Goal: Information Seeking & Learning: Check status

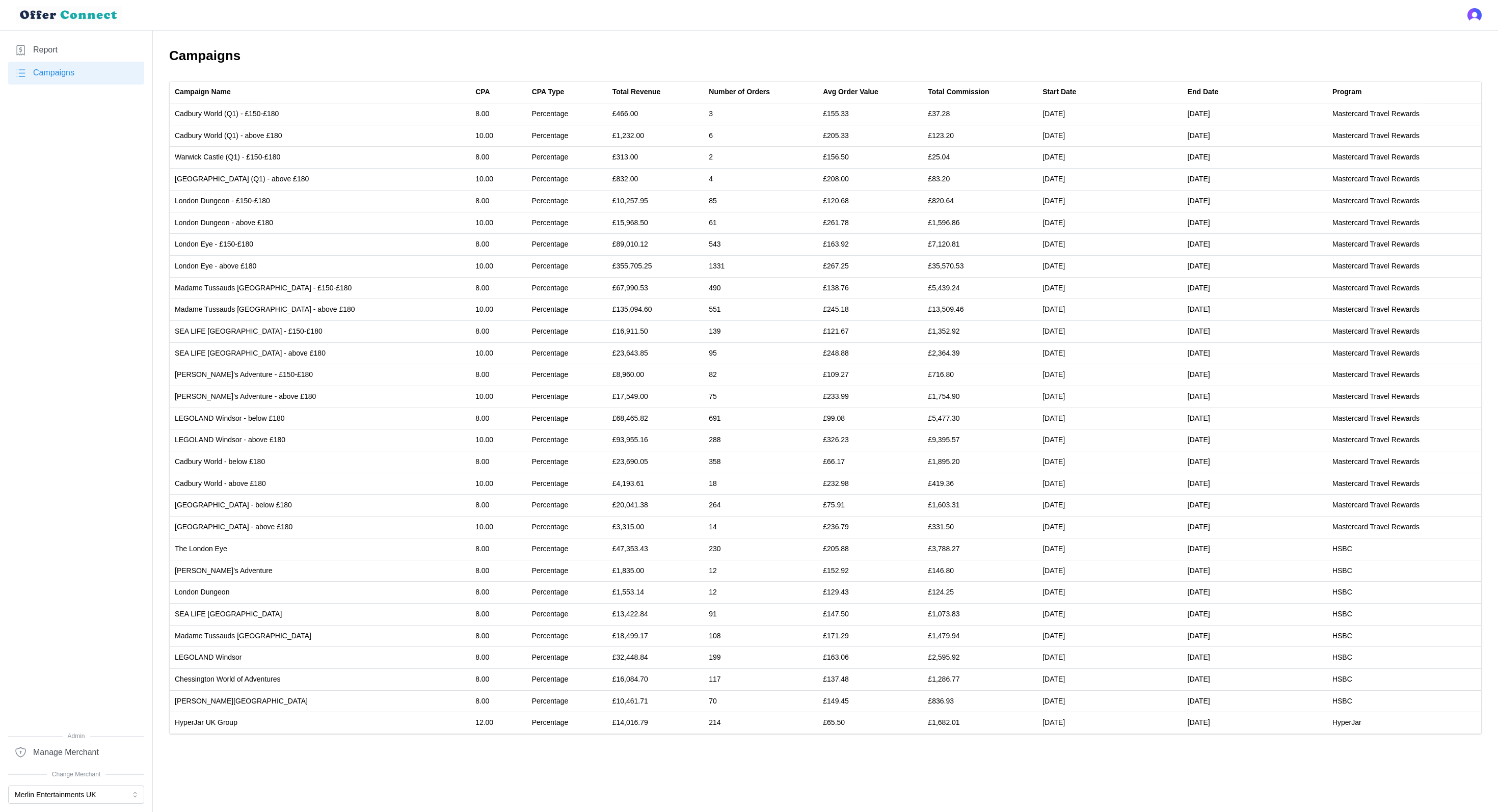
click at [92, 40] on link "Report" at bounding box center [76, 50] width 136 height 23
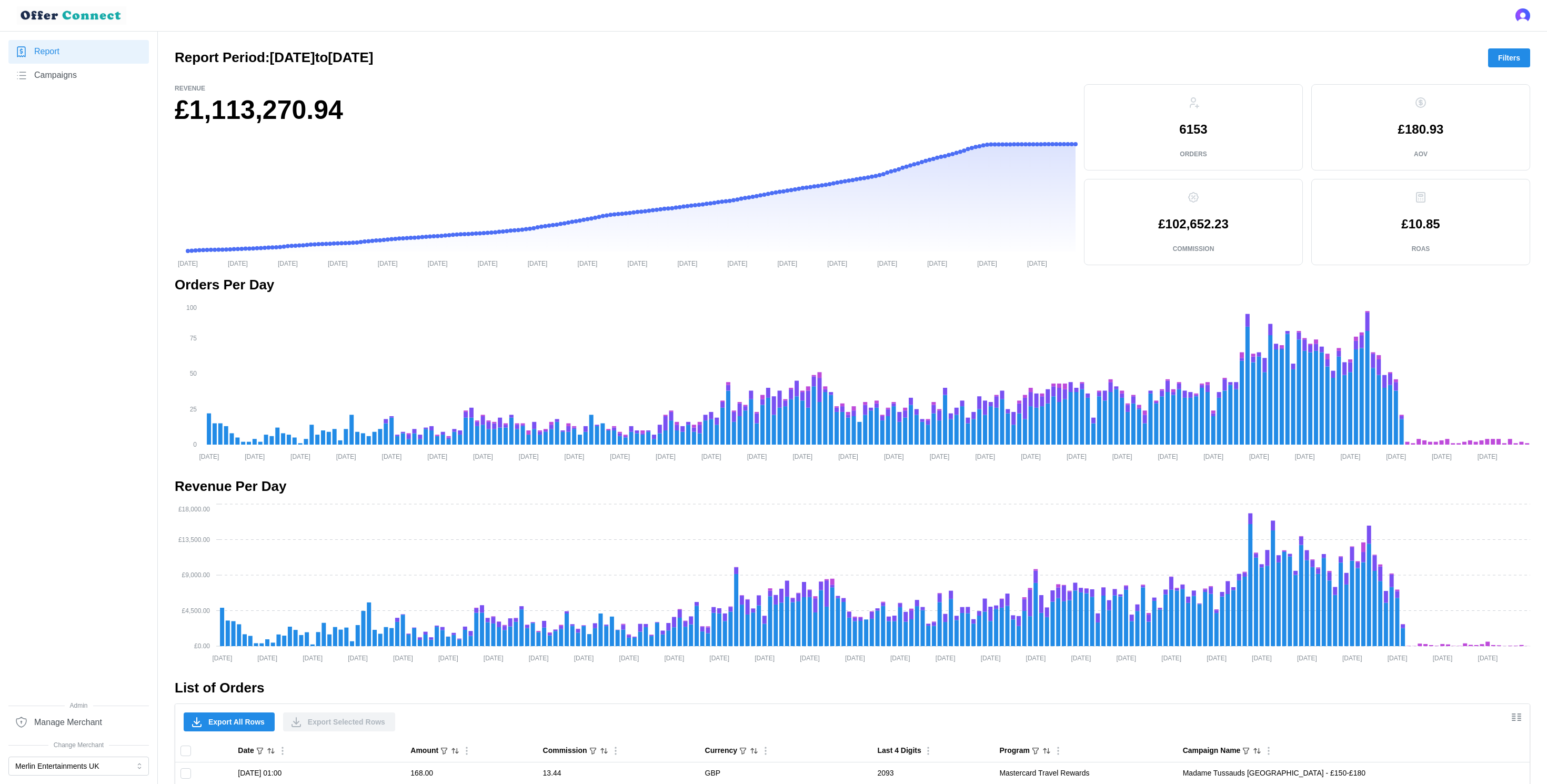
click at [1506, 49] on span "Filters" at bounding box center [1510, 57] width 22 height 18
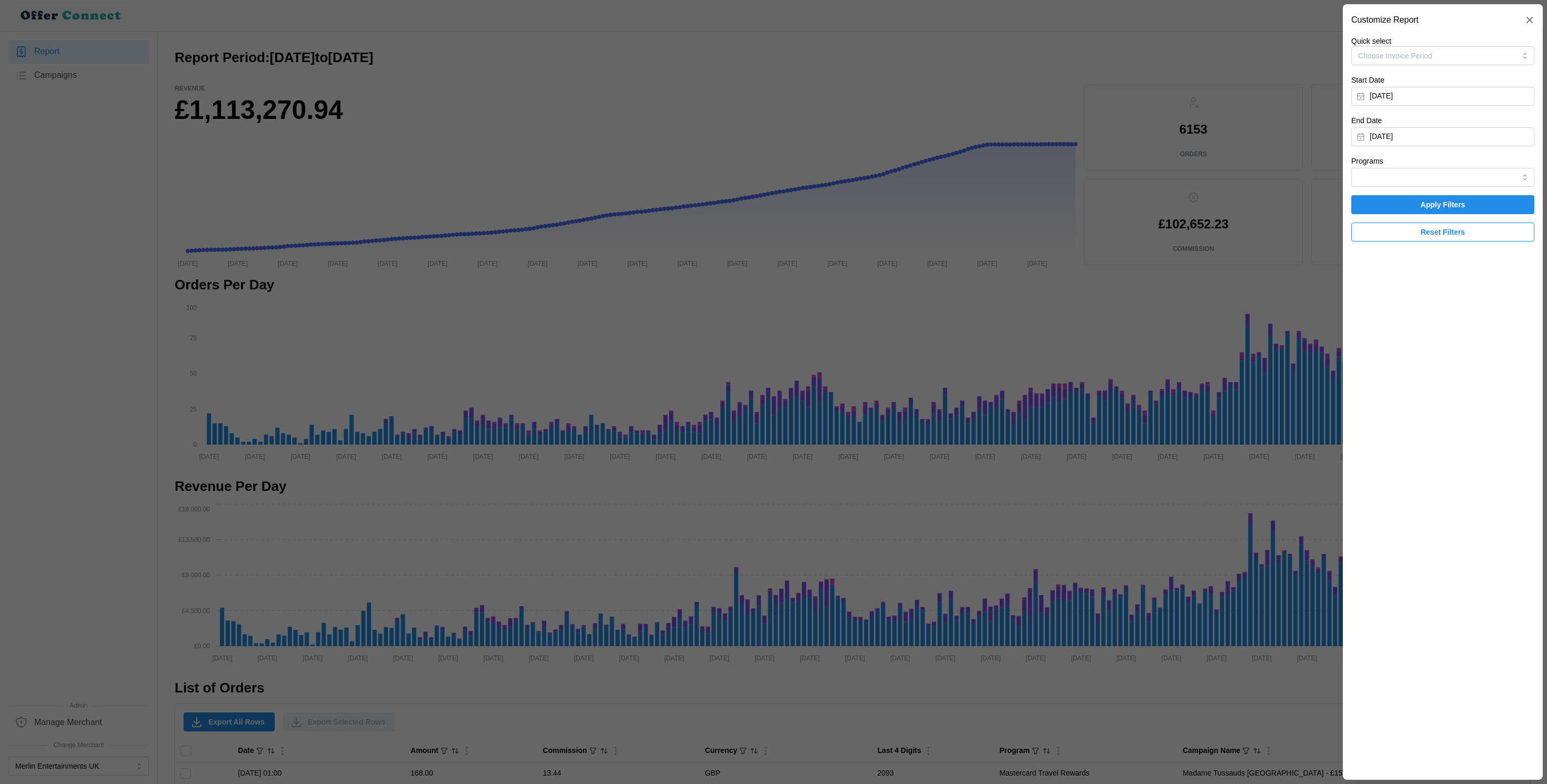
click at [1144, 255] on div at bounding box center [773, 392] width 1547 height 784
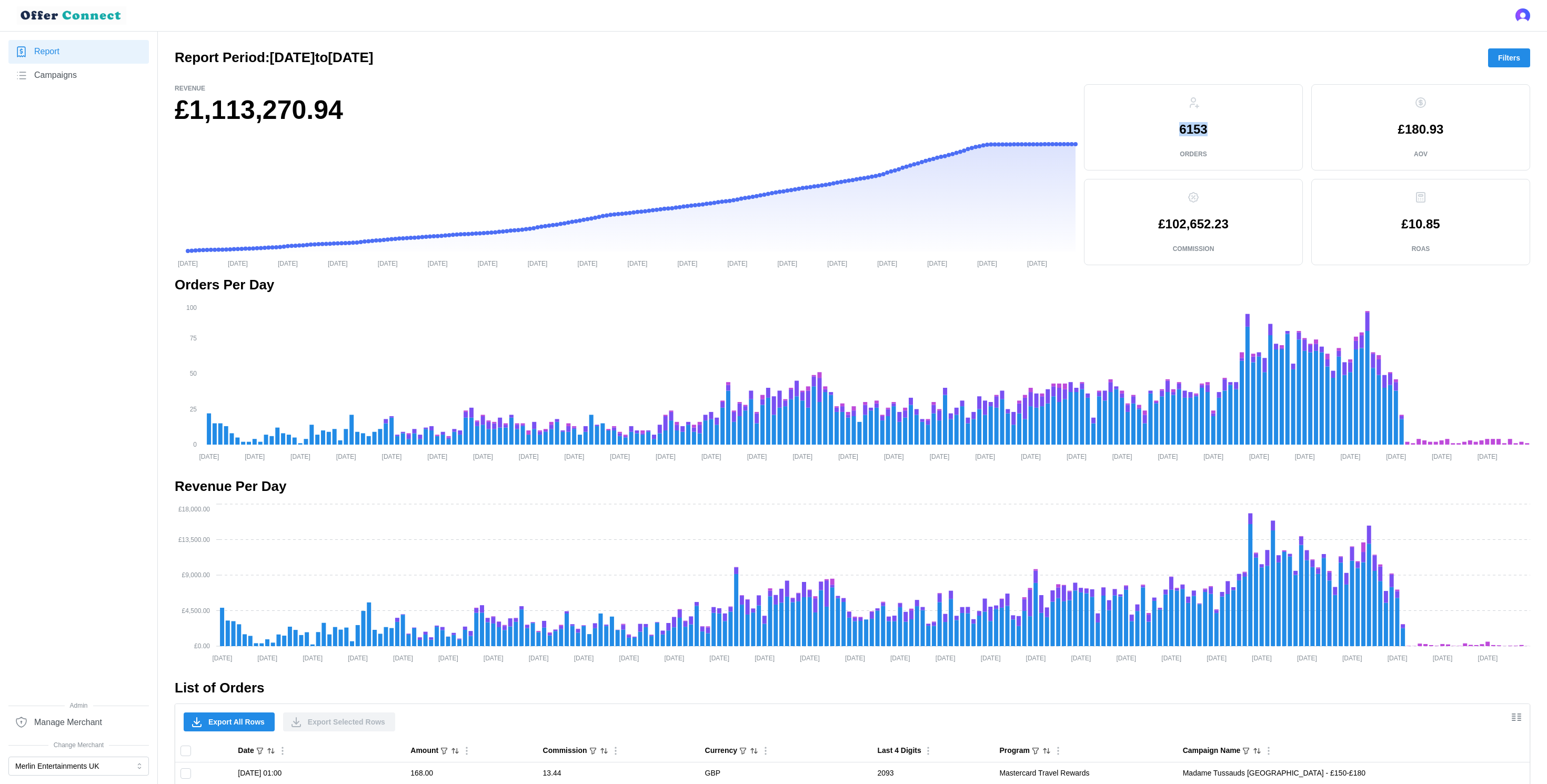
drag, startPoint x: 1215, startPoint y: 132, endPoint x: 1171, endPoint y: 132, distance: 44.0
click at [1171, 132] on div "6153 Orders" at bounding box center [1194, 127] width 201 height 68
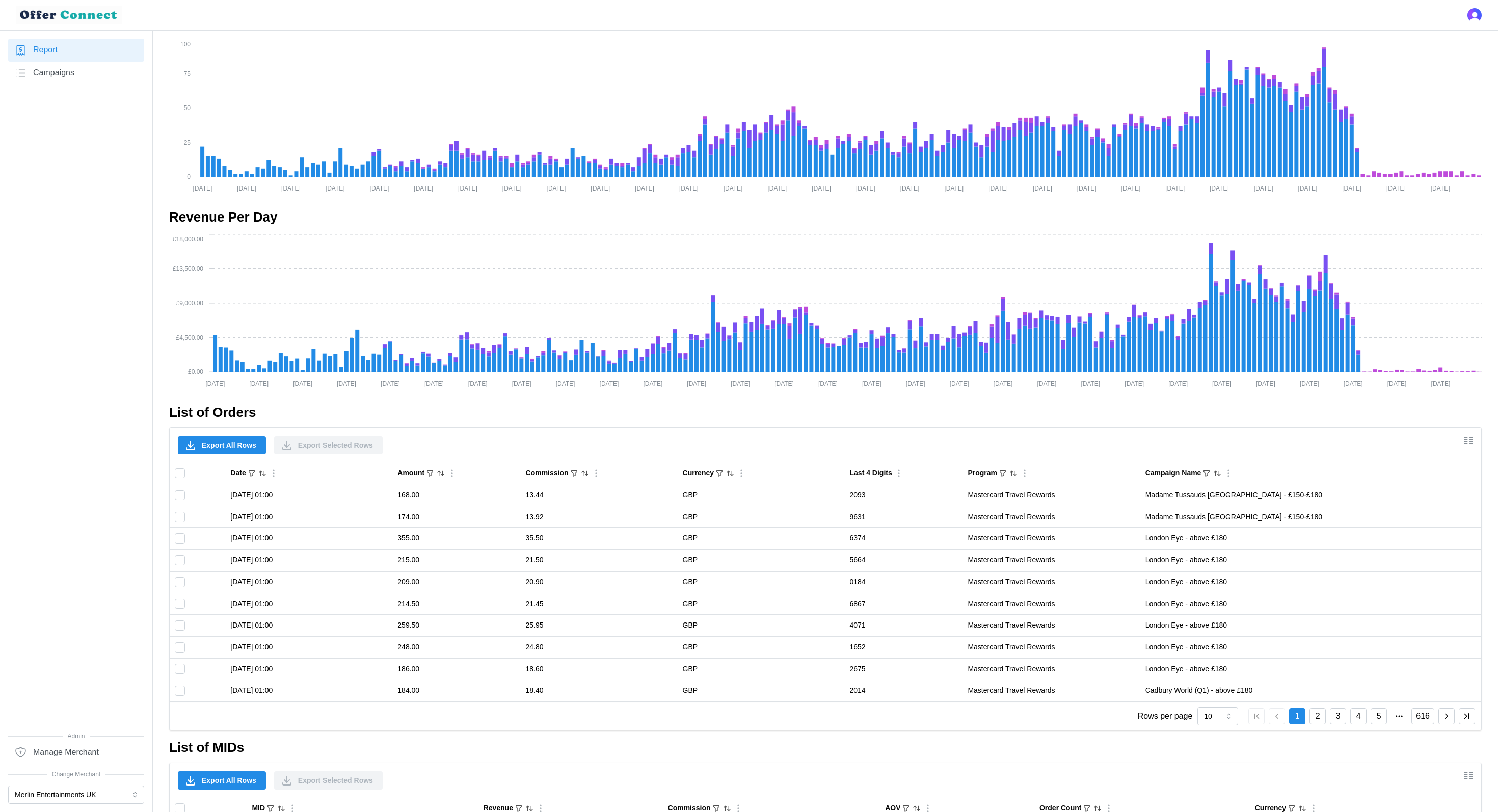
scroll to position [255, 0]
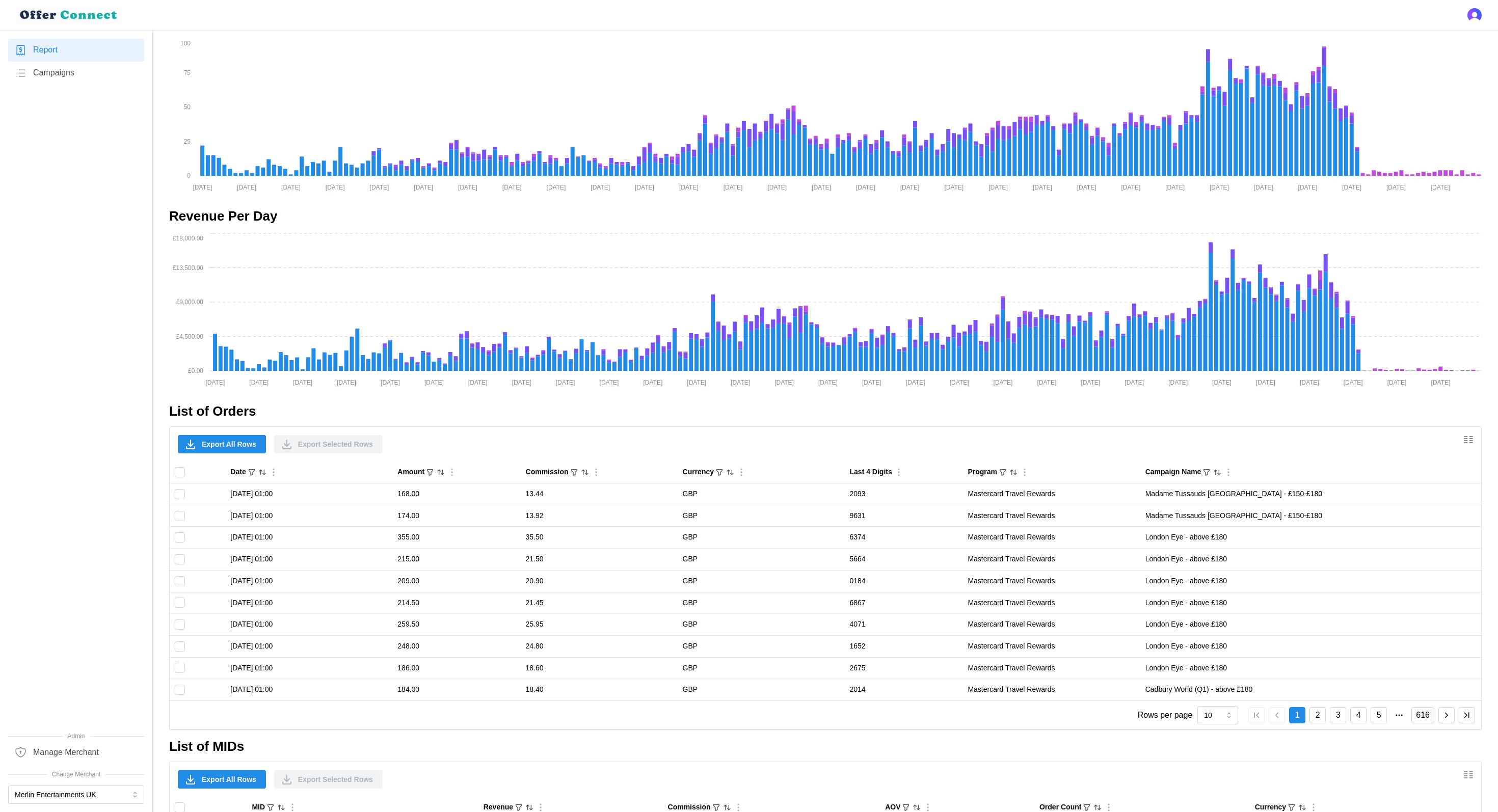
click at [204, 444] on span "Export All Rows" at bounding box center [229, 444] width 54 height 17
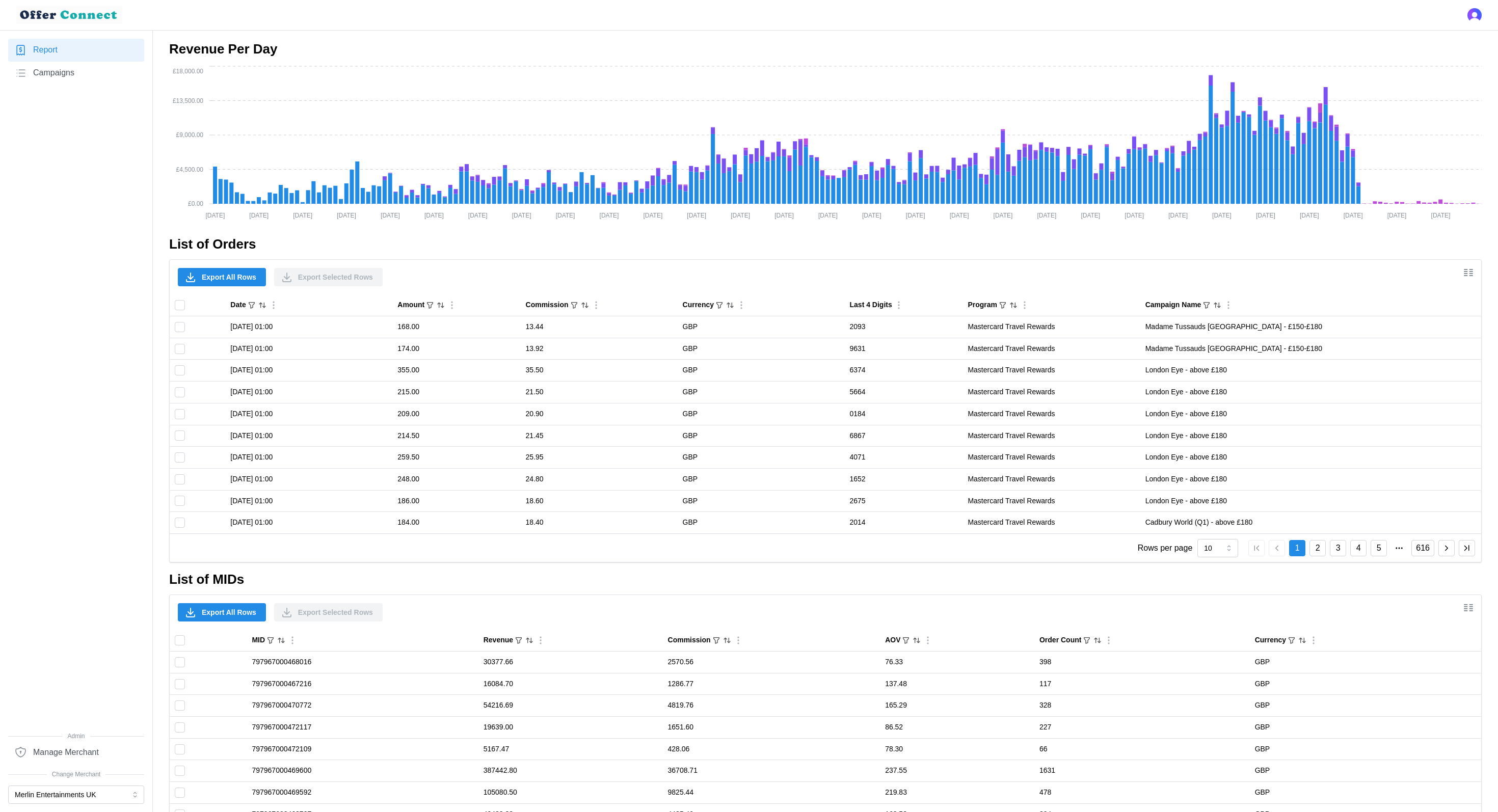
scroll to position [414, 0]
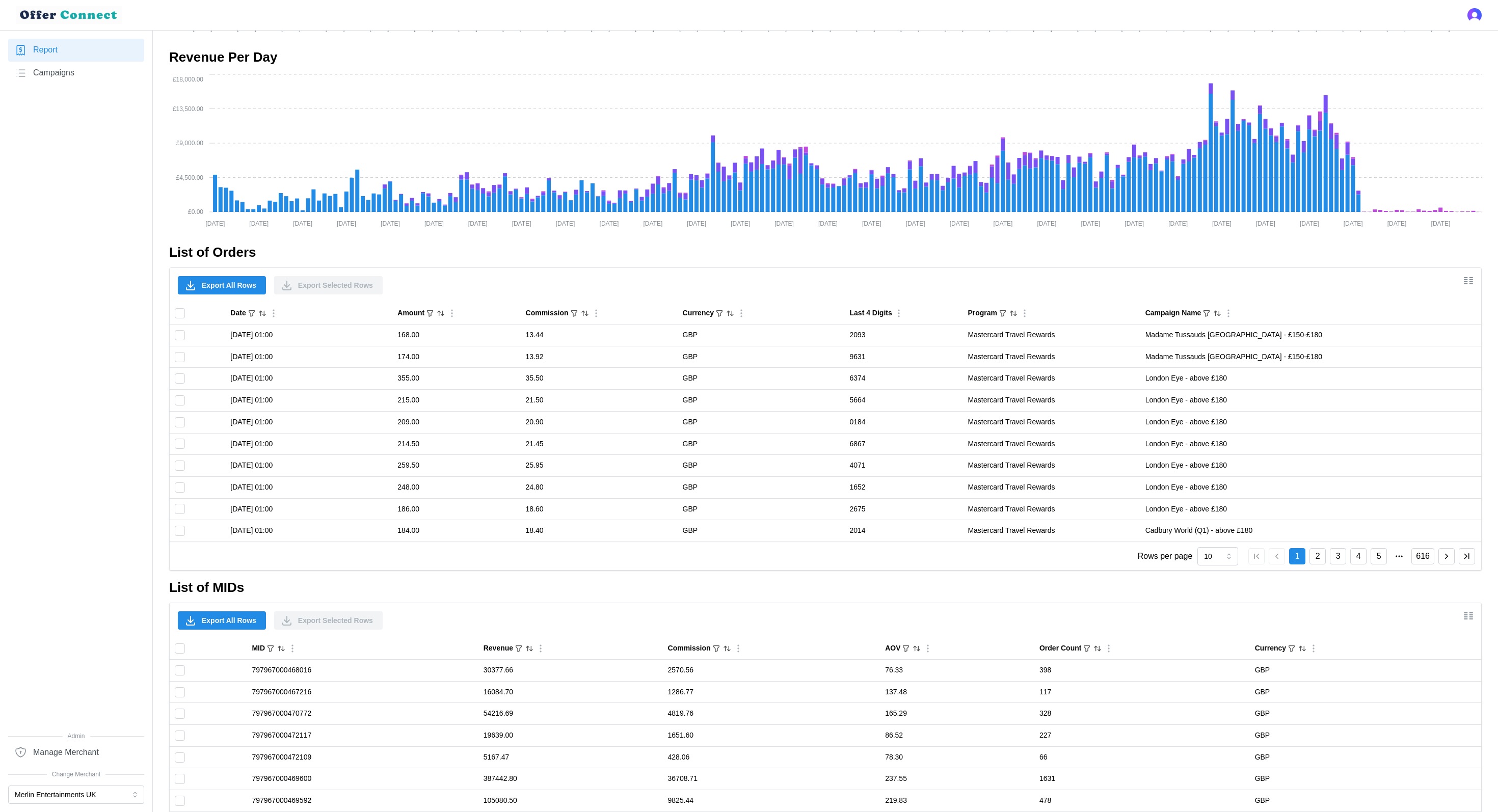
click at [217, 279] on span "Export All Rows" at bounding box center [229, 285] width 54 height 17
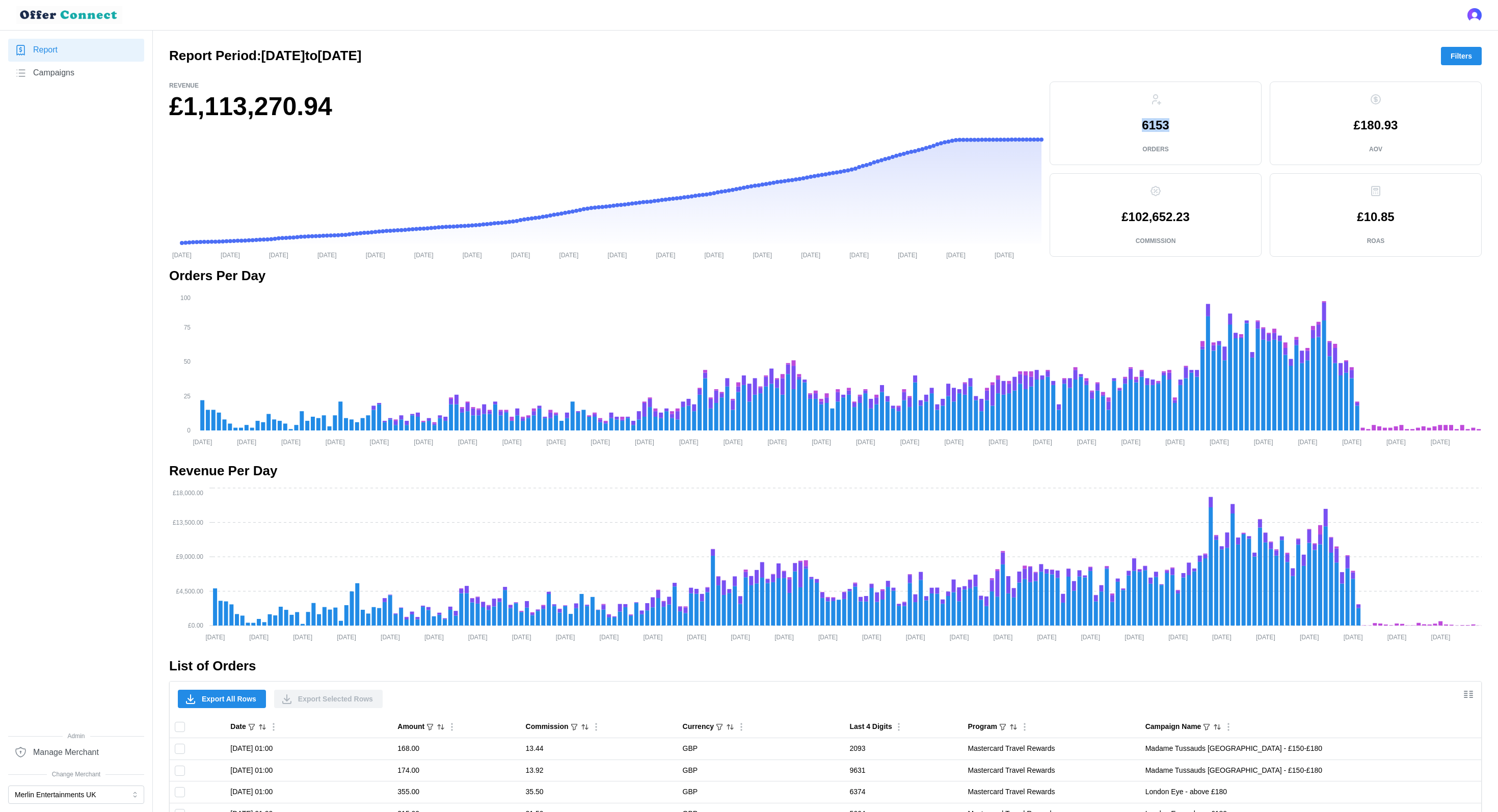
click at [1453, 55] on span "Filters" at bounding box center [1462, 55] width 21 height 17
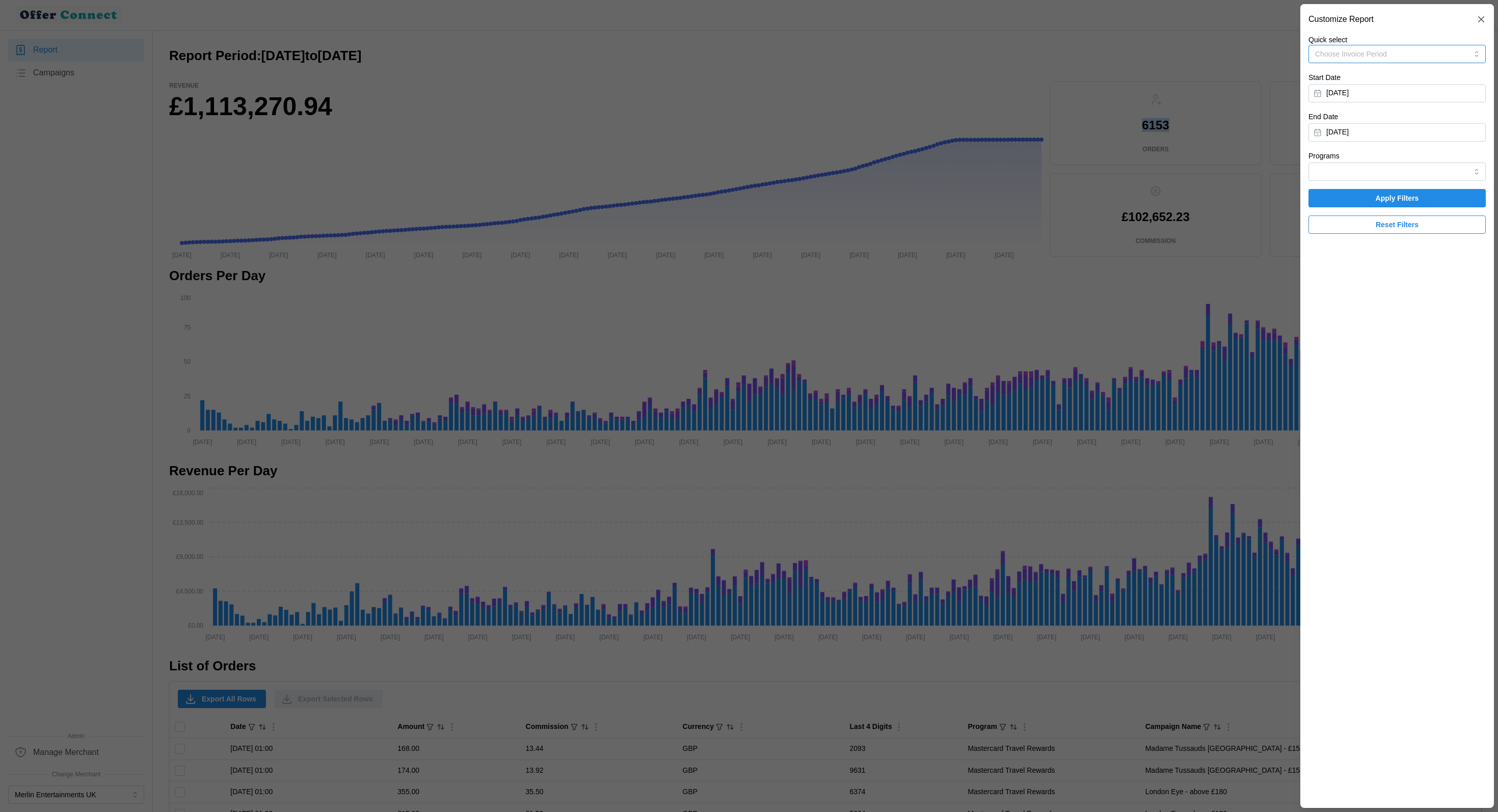
click at [1379, 47] on button "Choose Invoice Period" at bounding box center [1397, 54] width 177 height 18
click at [1372, 96] on button "[DATE]" at bounding box center [1397, 93] width 177 height 18
click at [1447, 124] on button "button" at bounding box center [1440, 122] width 18 height 18
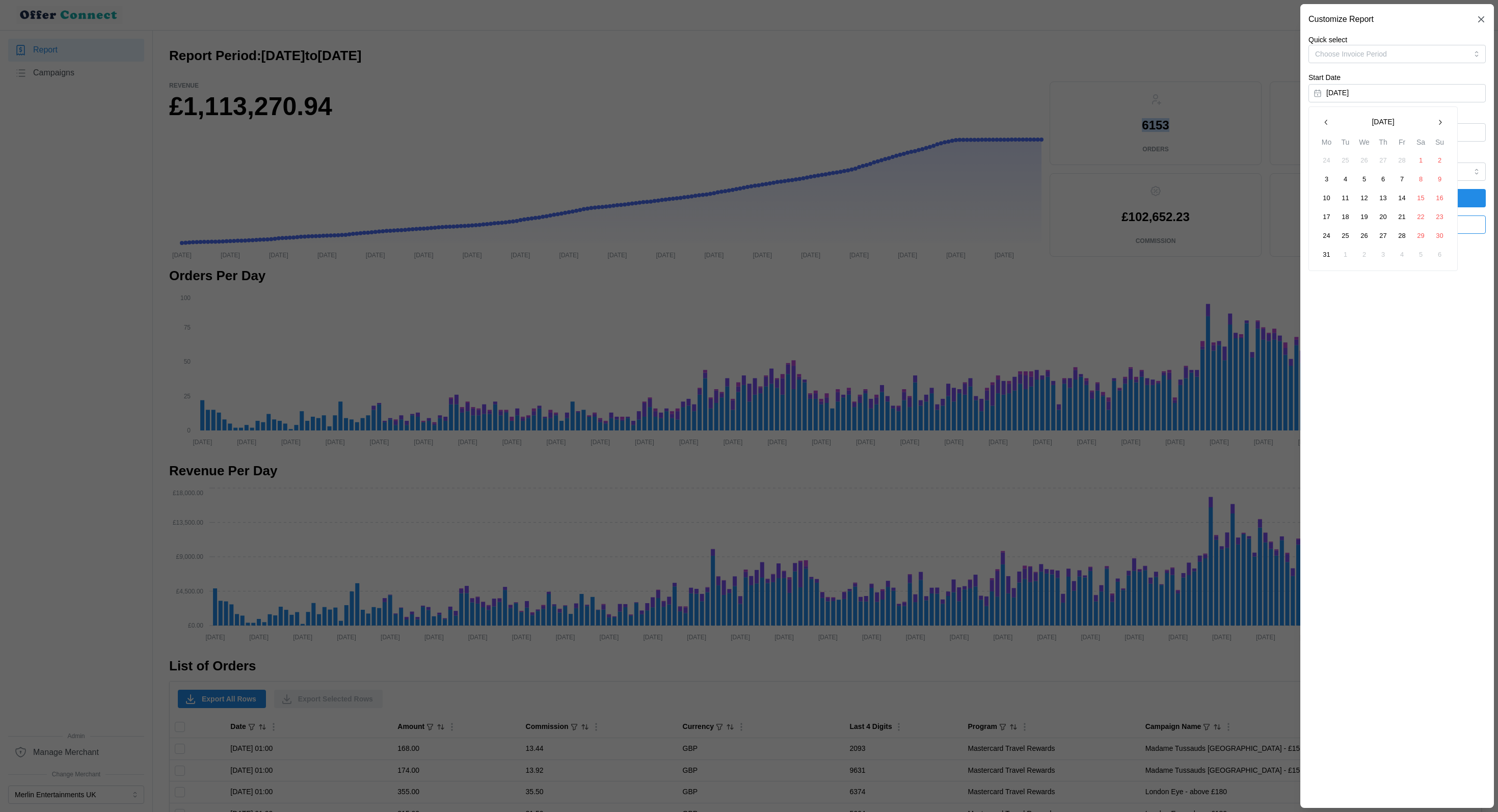
click at [1447, 124] on button "button" at bounding box center [1440, 122] width 18 height 18
click at [1352, 162] on button "1" at bounding box center [1345, 161] width 18 height 18
click at [1445, 124] on button "[DATE]" at bounding box center [1397, 133] width 177 height 18
click at [1324, 166] on button "button" at bounding box center [1327, 162] width 18 height 18
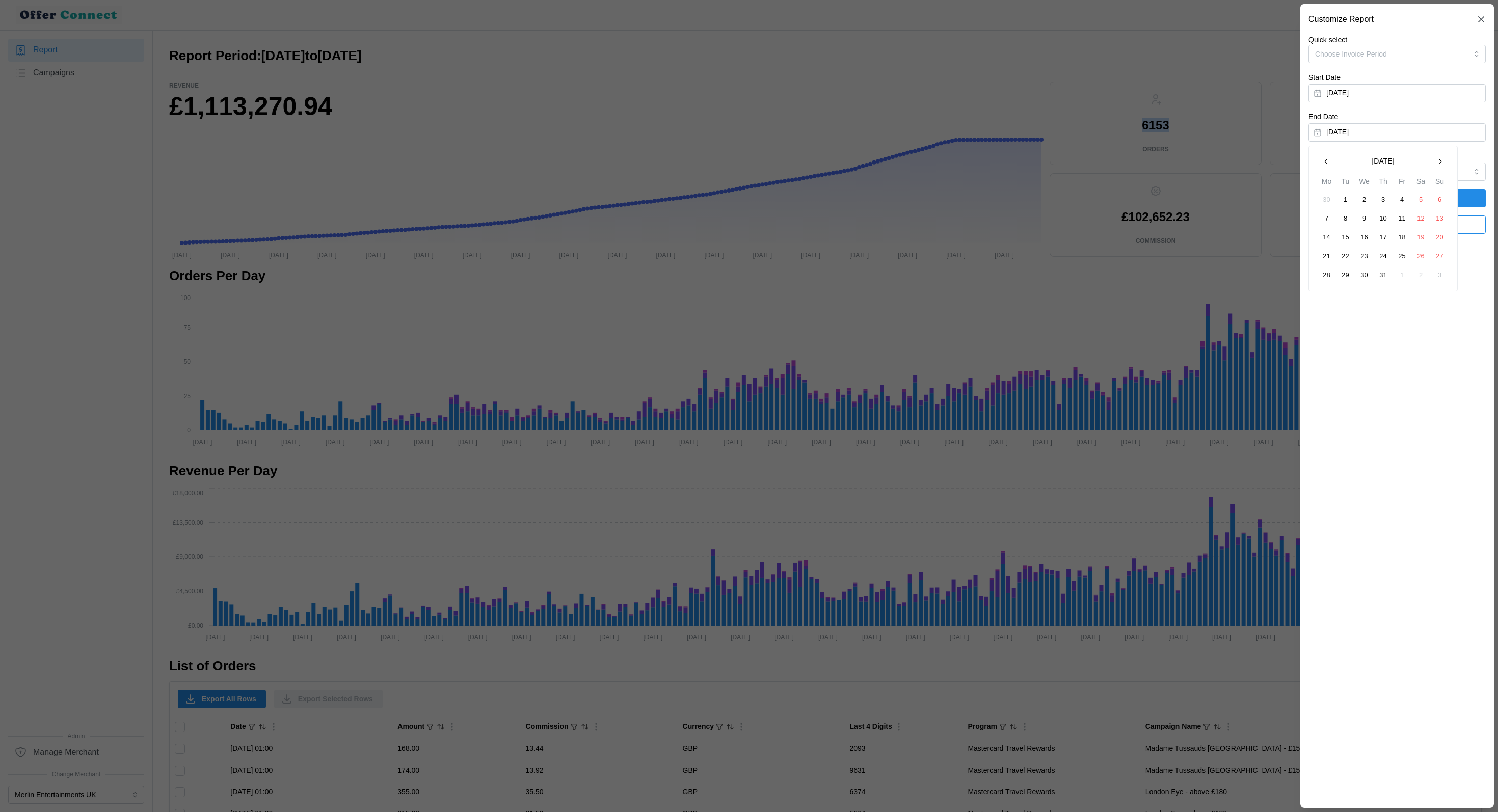
click at [1383, 277] on button "31" at bounding box center [1383, 275] width 18 height 18
click at [1365, 135] on button "[DATE]" at bounding box center [1397, 133] width 177 height 18
click at [1324, 168] on button "button" at bounding box center [1327, 162] width 18 height 18
click at [1329, 295] on button "30" at bounding box center [1327, 294] width 18 height 18
click at [1453, 195] on span "Apply Filters" at bounding box center [1397, 198] width 158 height 17
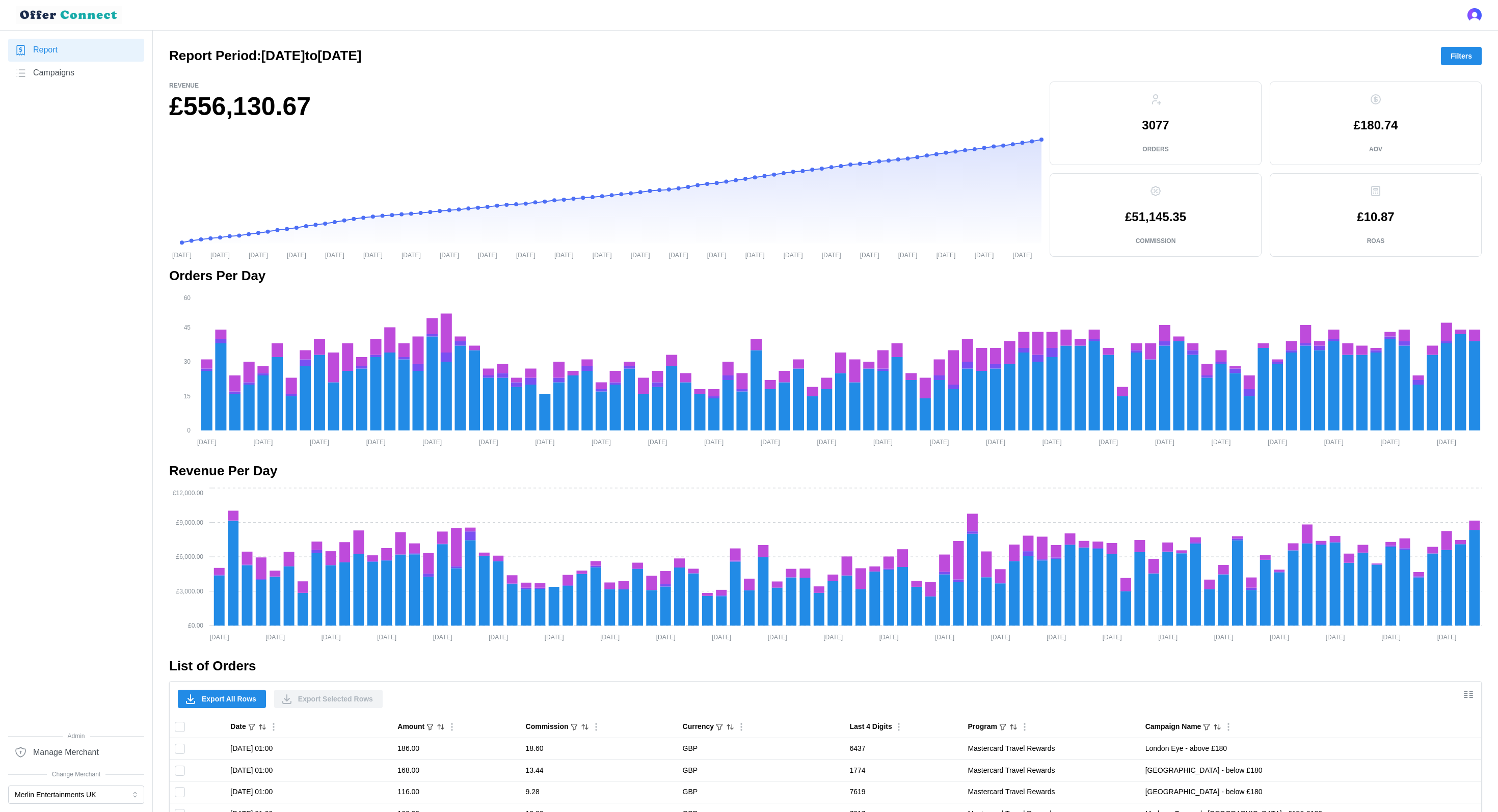
click at [1464, 57] on span "Filters" at bounding box center [1462, 55] width 21 height 17
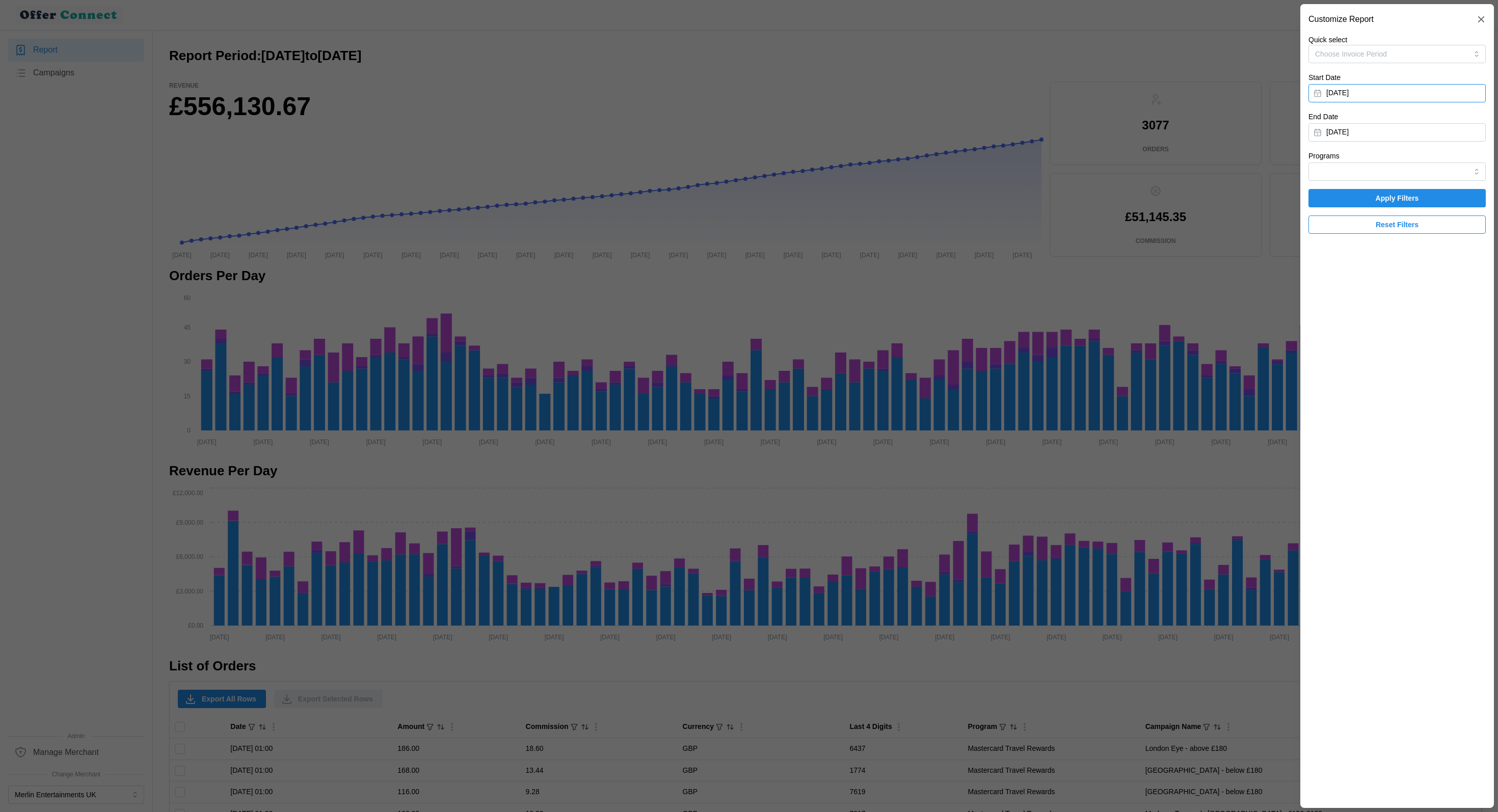
click at [1393, 92] on button "[DATE]" at bounding box center [1397, 93] width 177 height 18
click at [1149, 181] on div at bounding box center [749, 406] width 1498 height 812
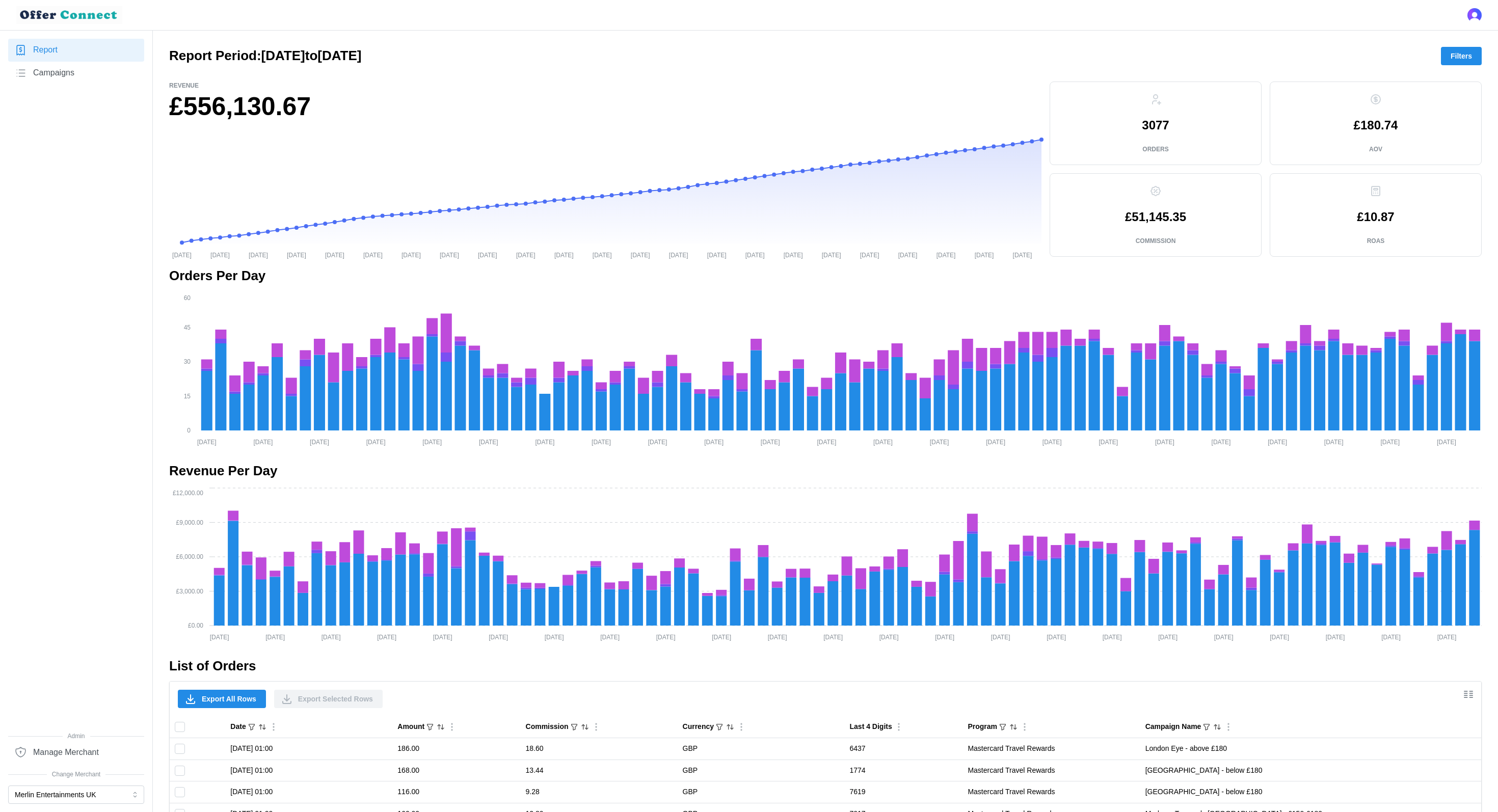
click at [1449, 58] on button "Filters" at bounding box center [1461, 56] width 40 height 18
click at [1449, 58] on body "Report Campaigns Admin Manage Merchant Change Merchant Merlin Entertainments UK…" at bounding box center [749, 668] width 1498 height 1336
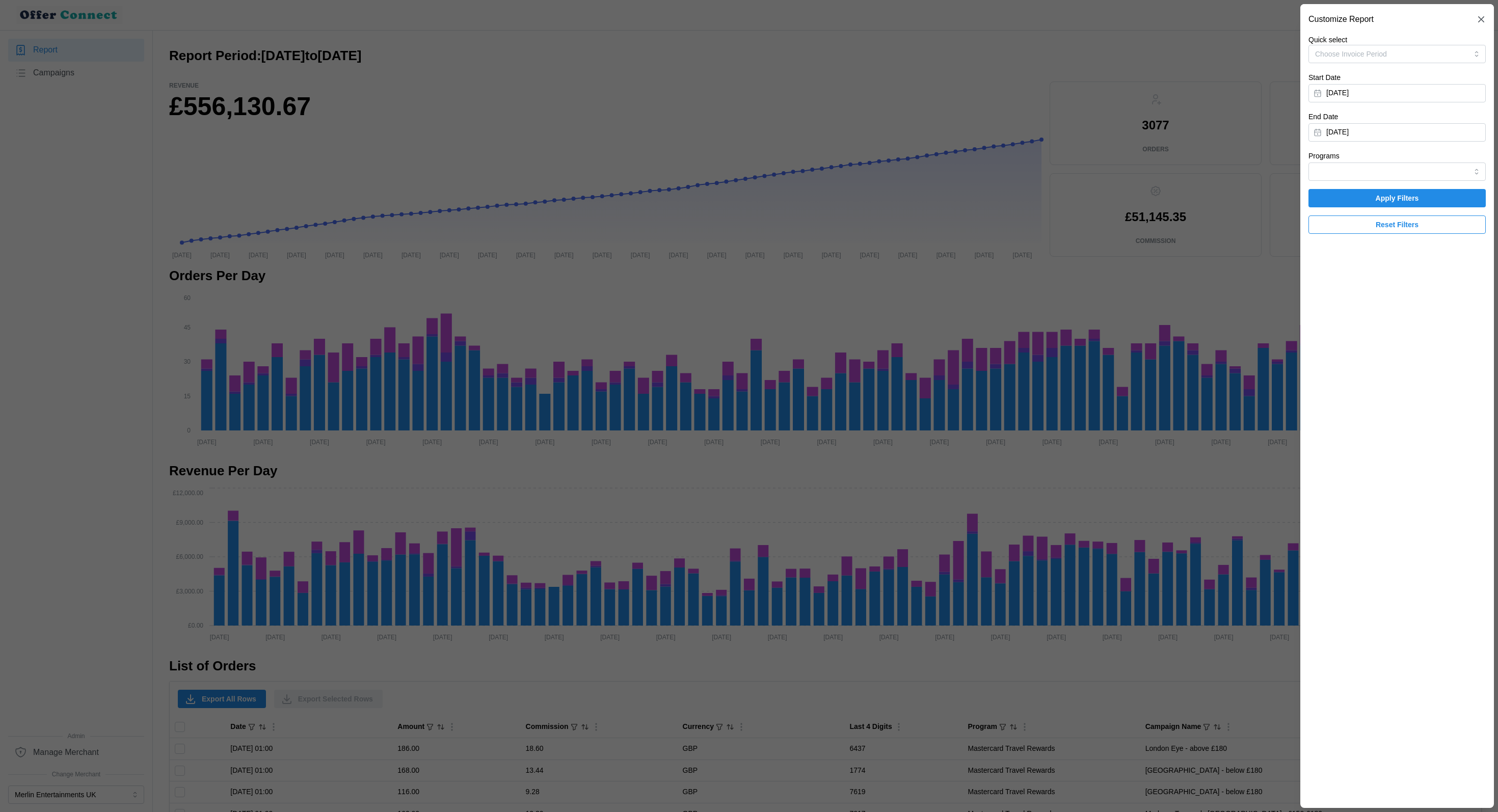
click at [1385, 200] on span "Apply Filters" at bounding box center [1397, 198] width 44 height 17
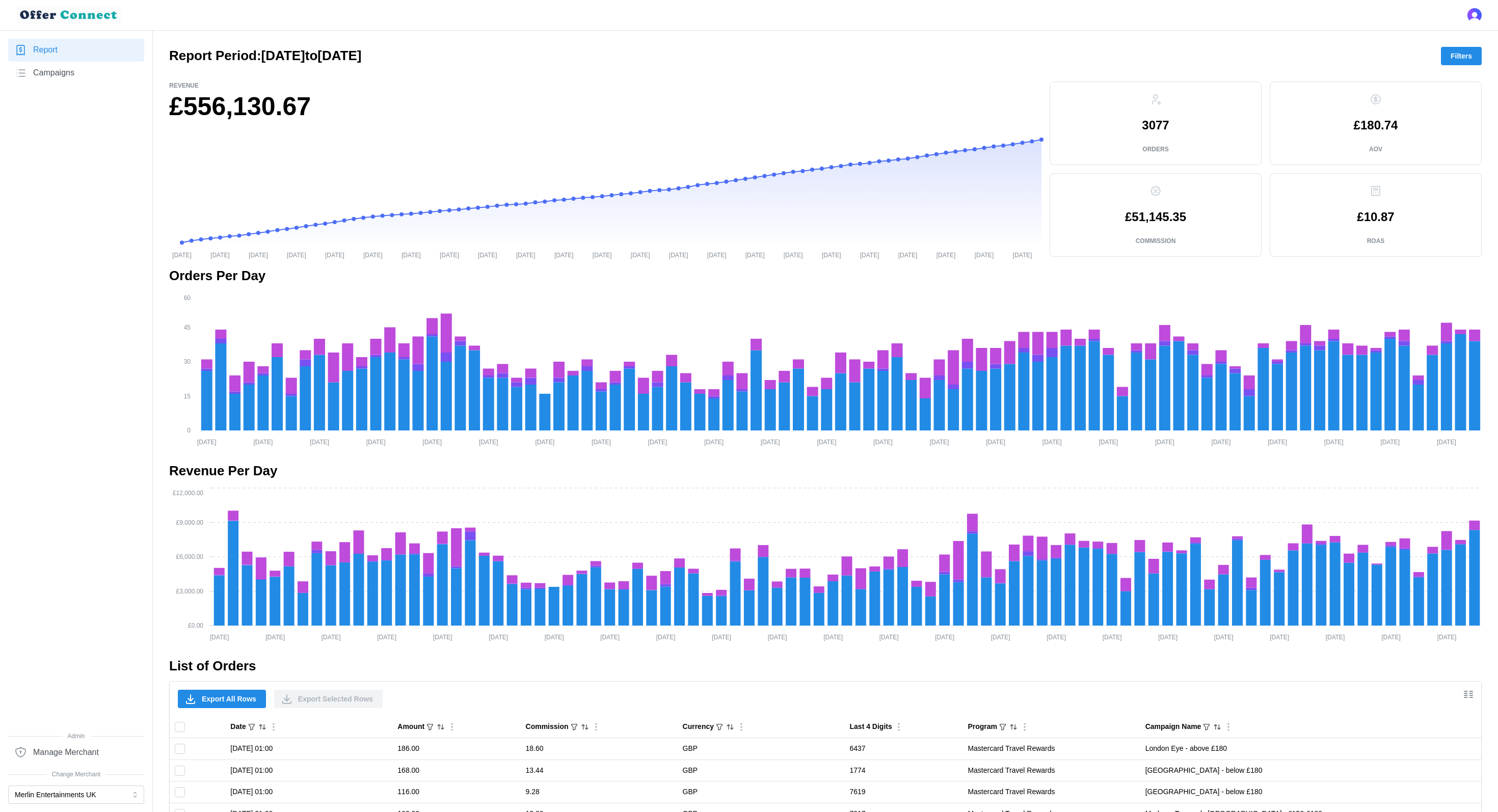
click at [1460, 59] on span "Filters" at bounding box center [1462, 55] width 21 height 17
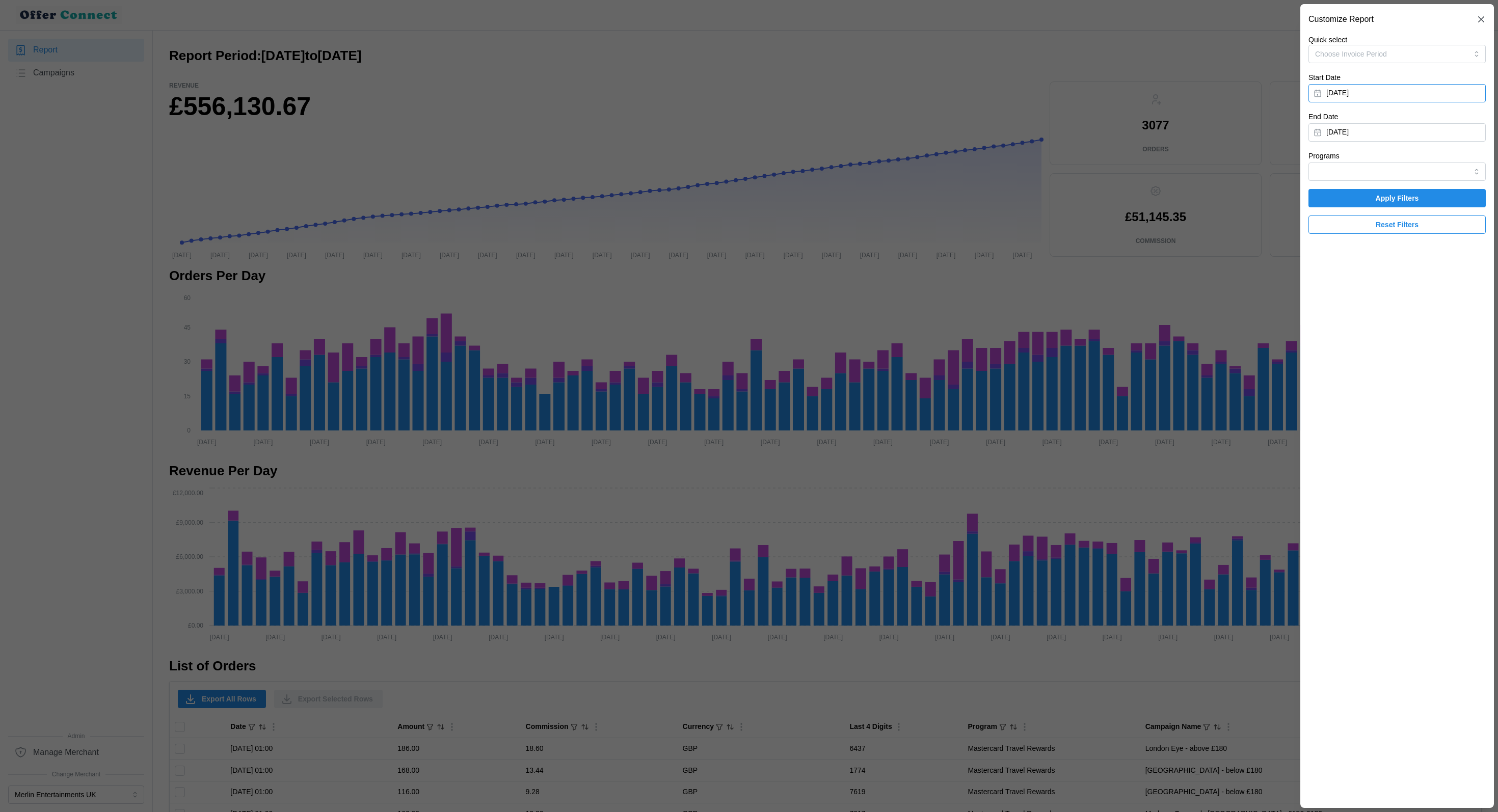
click at [1381, 87] on button "[DATE]" at bounding box center [1397, 93] width 177 height 18
click at [1323, 122] on icon "button" at bounding box center [1327, 122] width 8 height 8
click at [1362, 158] on button "1" at bounding box center [1364, 161] width 18 height 18
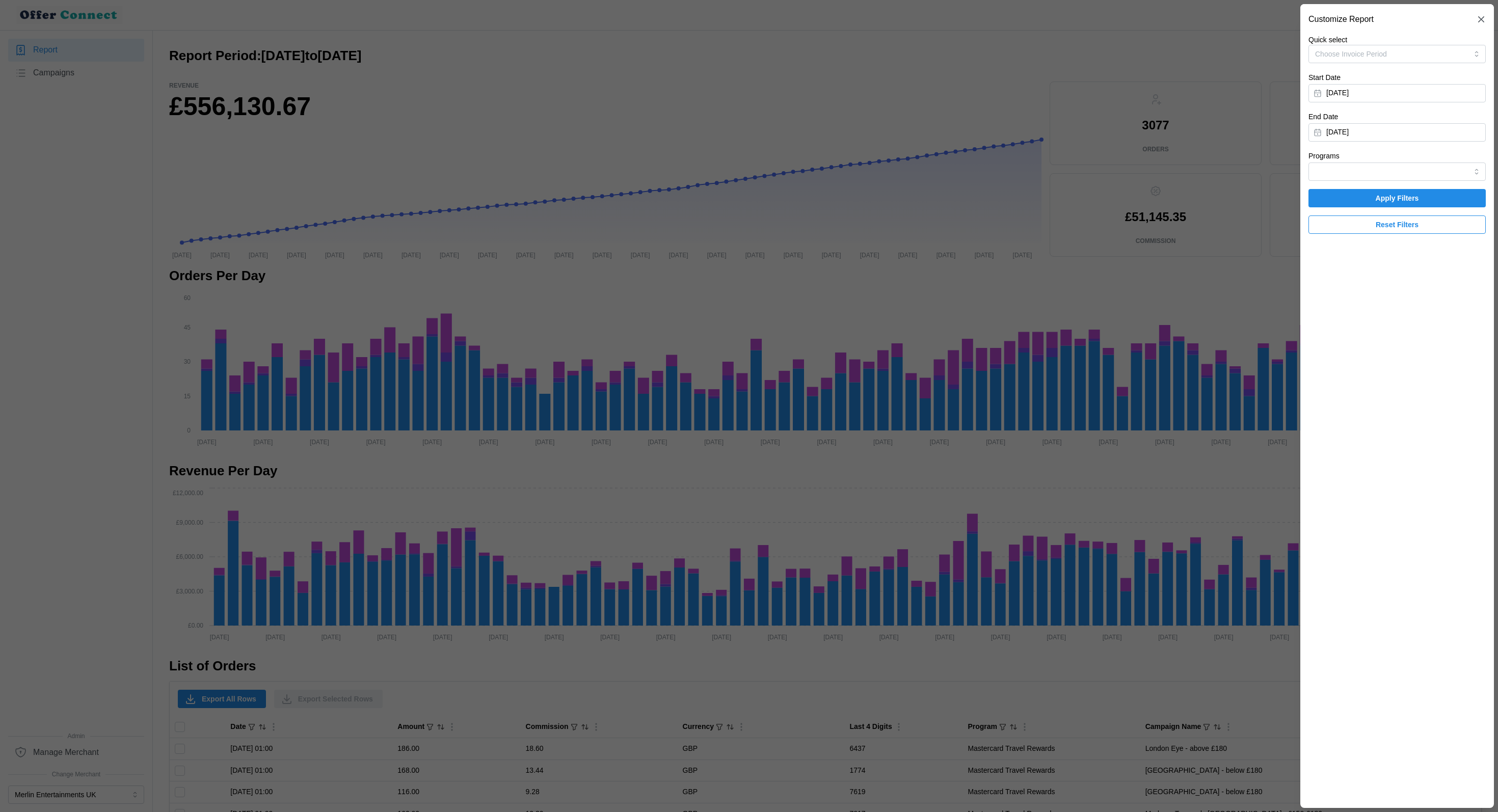
click at [1402, 120] on div "End Date [DATE]" at bounding box center [1397, 126] width 177 height 31
click at [1397, 126] on button "[DATE]" at bounding box center [1397, 133] width 177 height 18
click at [1323, 166] on button "button" at bounding box center [1327, 162] width 18 height 18
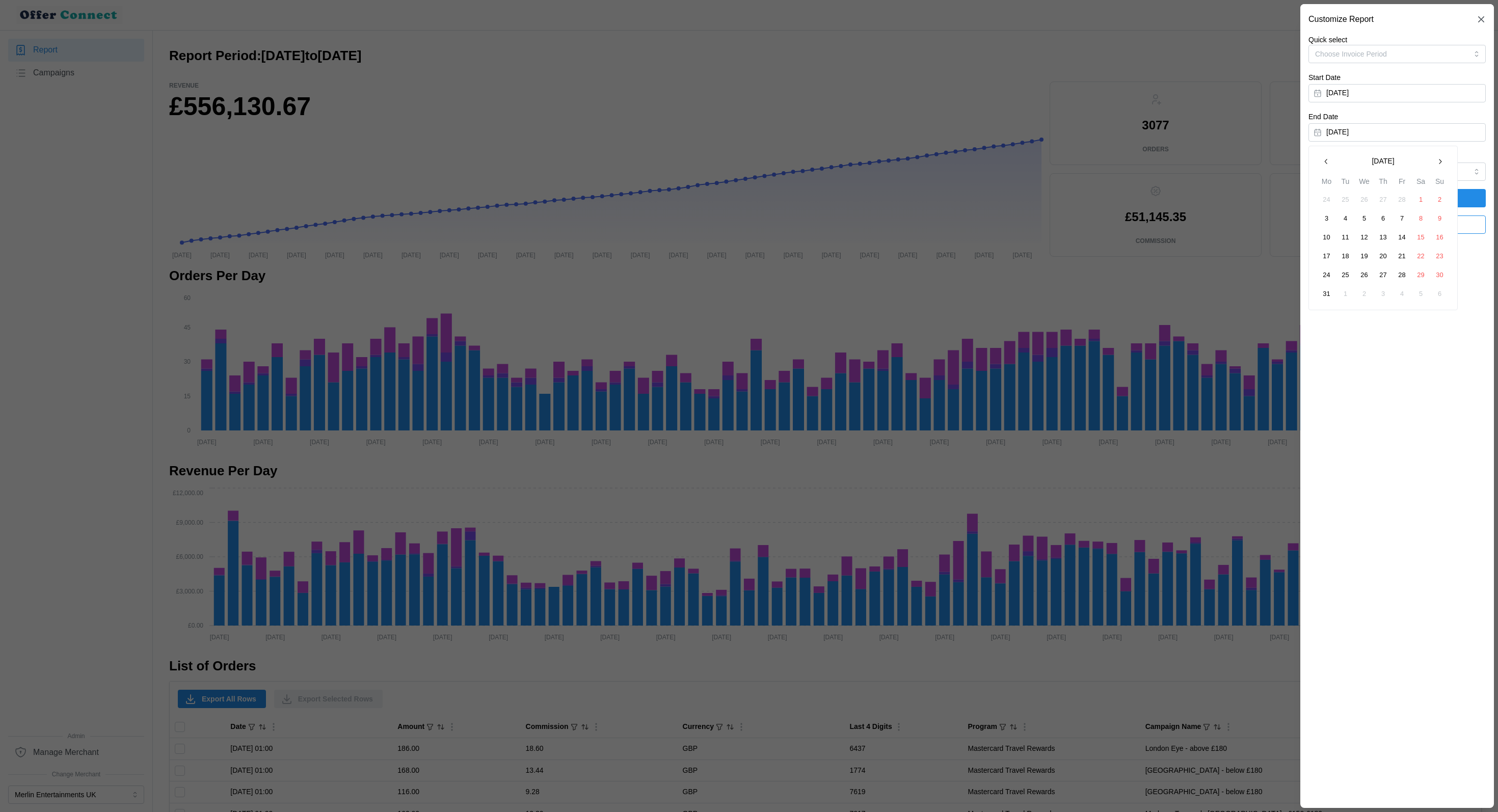
click at [1323, 166] on button "button" at bounding box center [1327, 162] width 18 height 18
click at [1439, 161] on icon "button" at bounding box center [1440, 162] width 8 height 8
click at [1326, 291] on button "31" at bounding box center [1327, 294] width 18 height 18
click at [1393, 191] on span "Apply Filters" at bounding box center [1397, 198] width 44 height 17
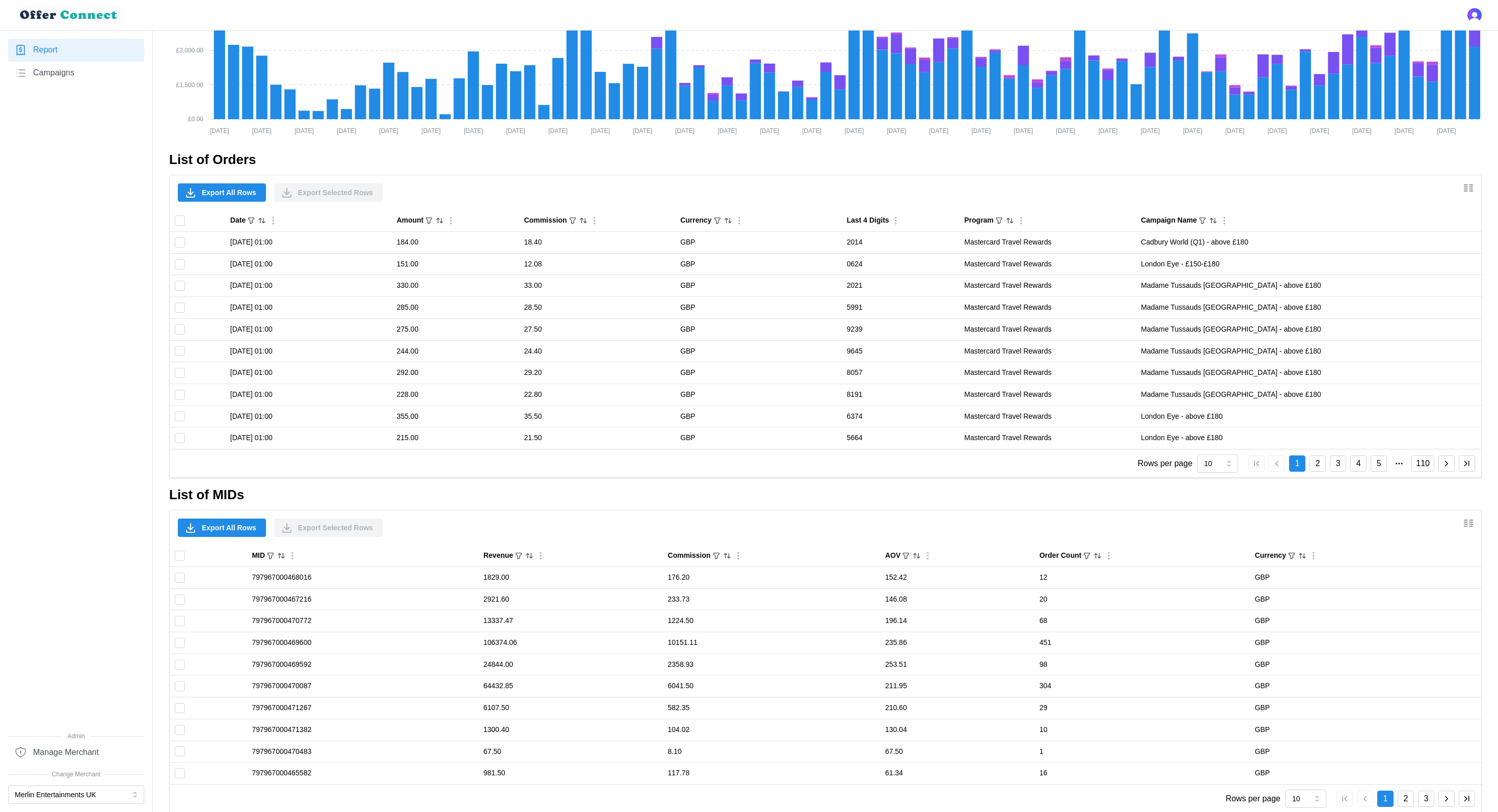
scroll to position [523, 0]
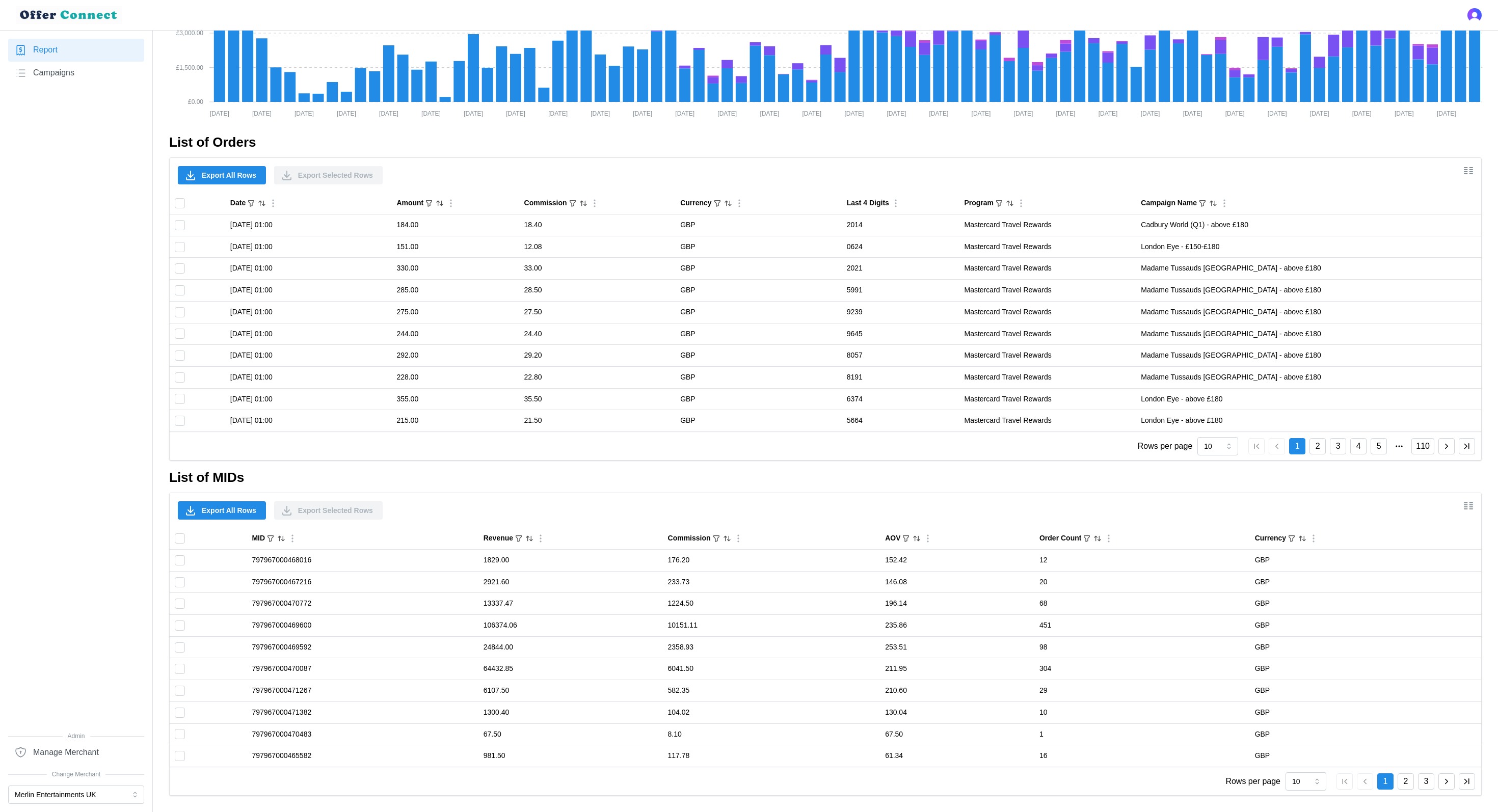
click at [1407, 788] on button "2" at bounding box center [1406, 781] width 16 height 16
click at [1419, 789] on button "3" at bounding box center [1426, 781] width 16 height 16
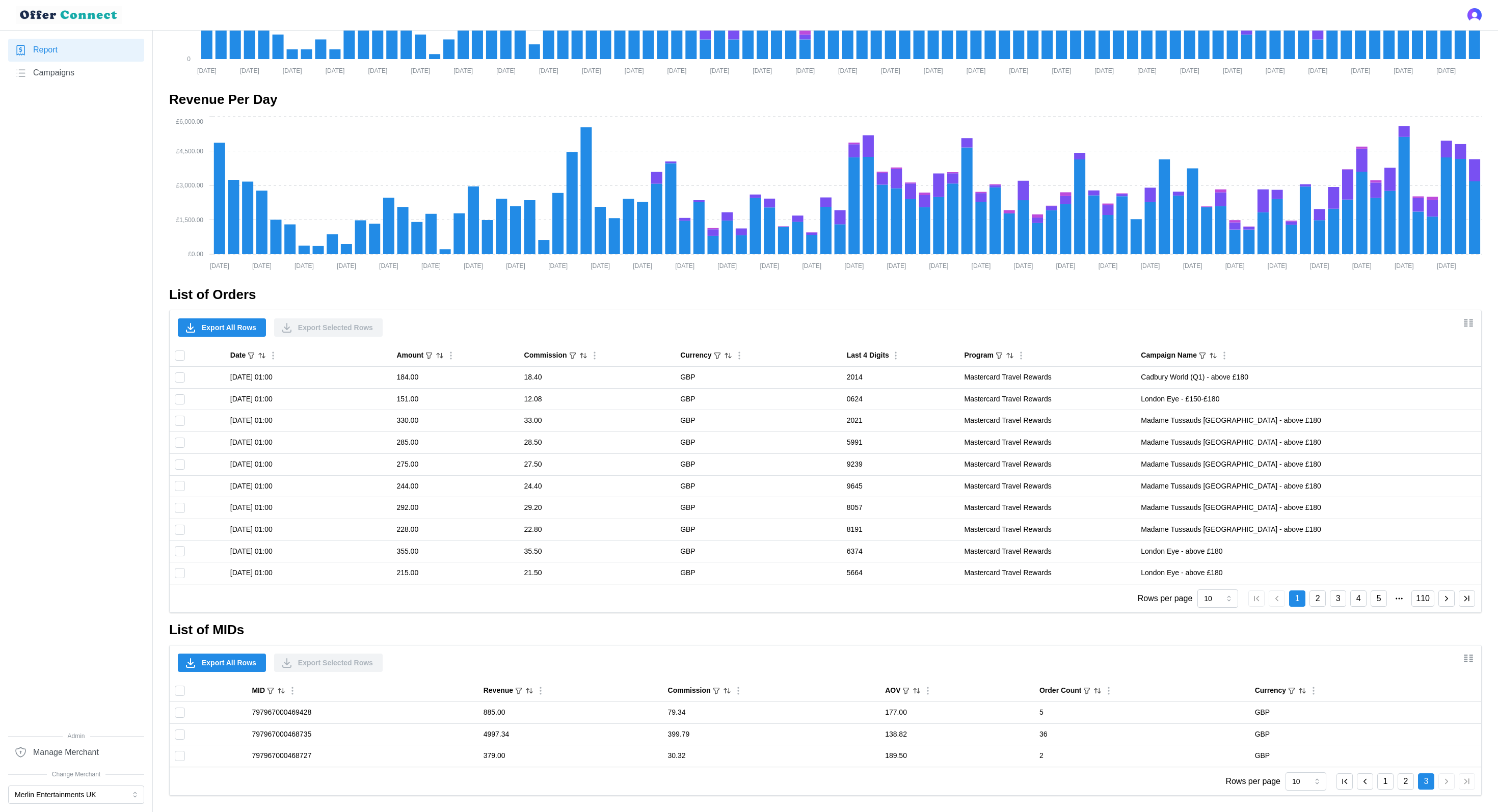
scroll to position [372, 0]
